Goal: Check status: Check status

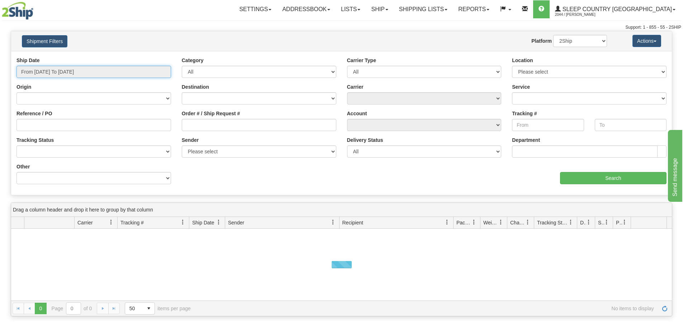
click at [61, 72] on input "From [DATE] To [DATE]" at bounding box center [93, 72] width 155 height 12
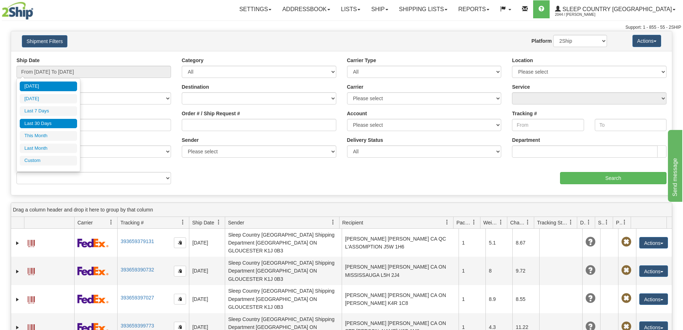
click at [49, 122] on li "Last 30 Days" at bounding box center [48, 124] width 57 height 10
type input "From [DATE] To [DATE]"
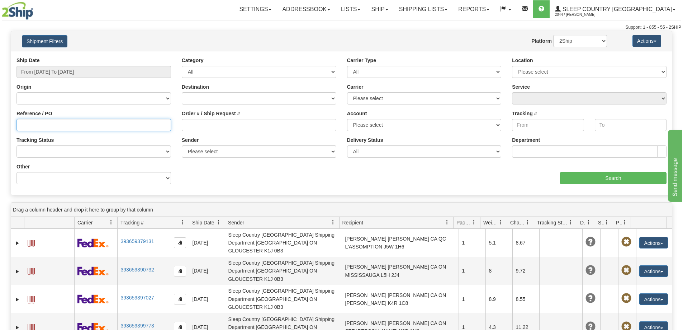
click at [23, 124] on input "Reference / PO" at bounding box center [93, 125] width 155 height 12
paste input "9000I117416"
type input "9000I117416"
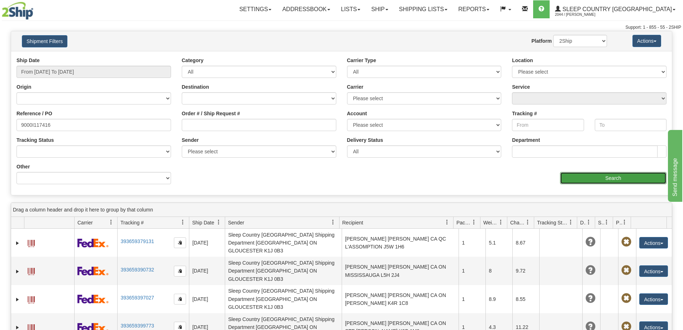
click at [580, 180] on input "Search" at bounding box center [613, 178] width 106 height 12
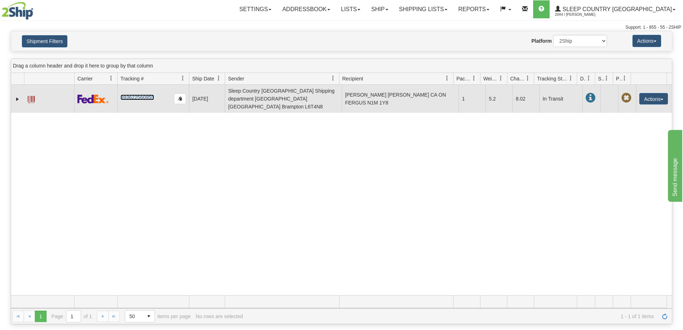
click at [131, 94] on link "393622560955" at bounding box center [136, 97] width 33 height 6
